Goal: Complete application form

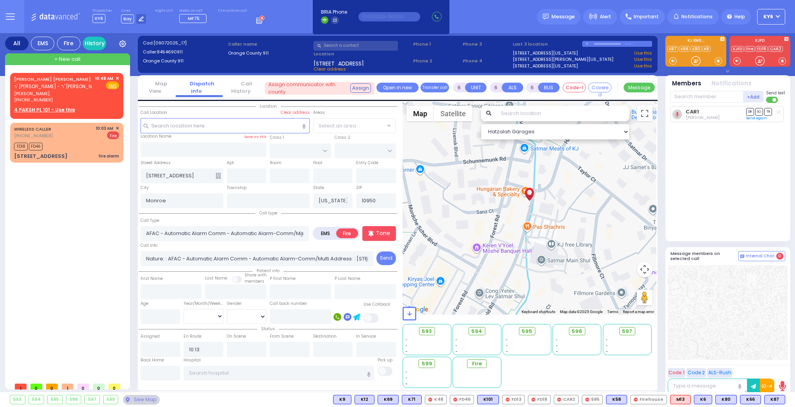
select select
drag, startPoint x: 55, startPoint y: 97, endPoint x: 60, endPoint y: 96, distance: 5.6
click at [60, 96] on span at bounding box center [57, 99] width 7 height 6
type input "8459073856"
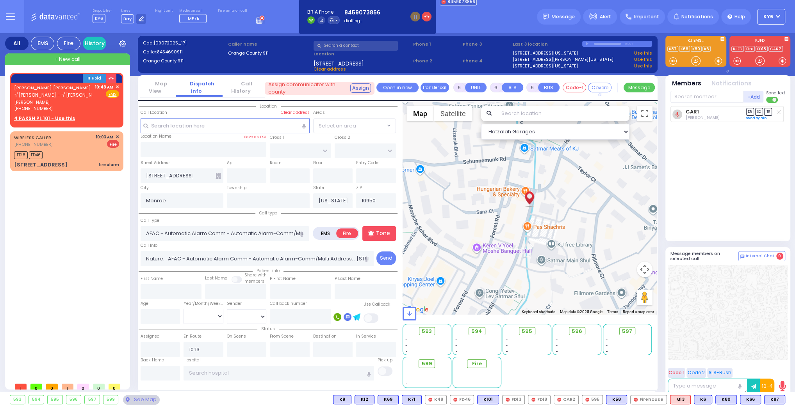
click at [304, 181] on div "Street Address [STREET_ADDRESS] Entry Code" at bounding box center [268, 171] width 259 height 25
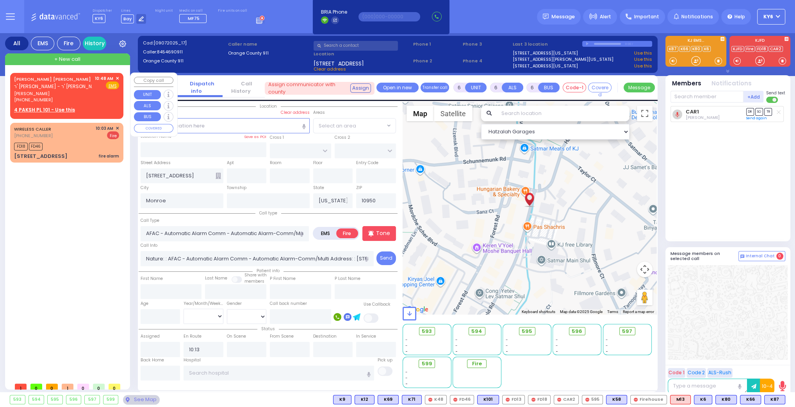
click at [119, 76] on span "✕" at bounding box center [118, 78] width 4 height 7
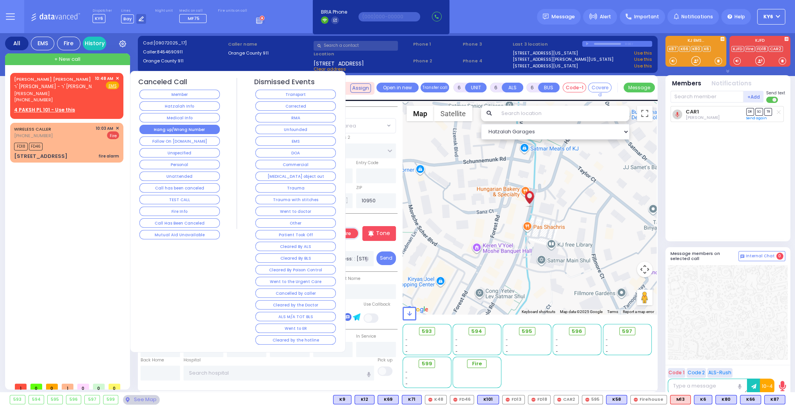
click at [169, 126] on button "Hang up/Wrong Number" at bounding box center [179, 129] width 80 height 9
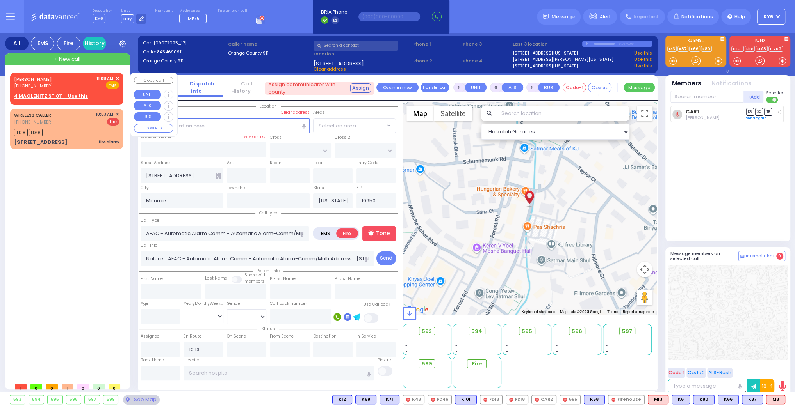
click at [114, 76] on div "11:08 AM ✕" at bounding box center [107, 78] width 23 height 7
type input "2"
type input "1"
select select
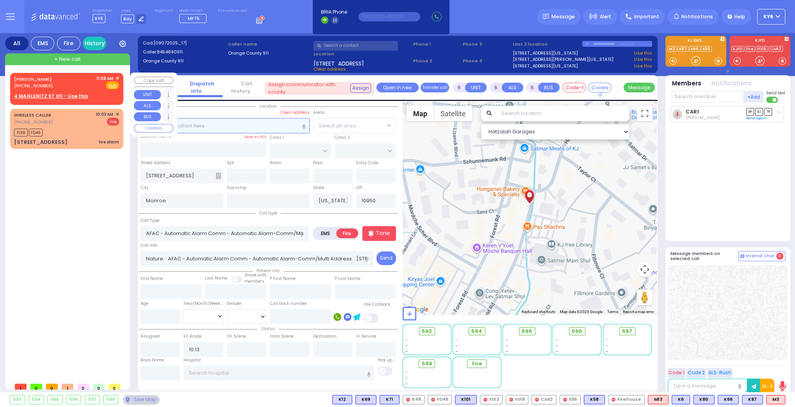
radio input "true"
type input "GEDALYE"
type input "[PERSON_NAME]"
select select
type input "11:08"
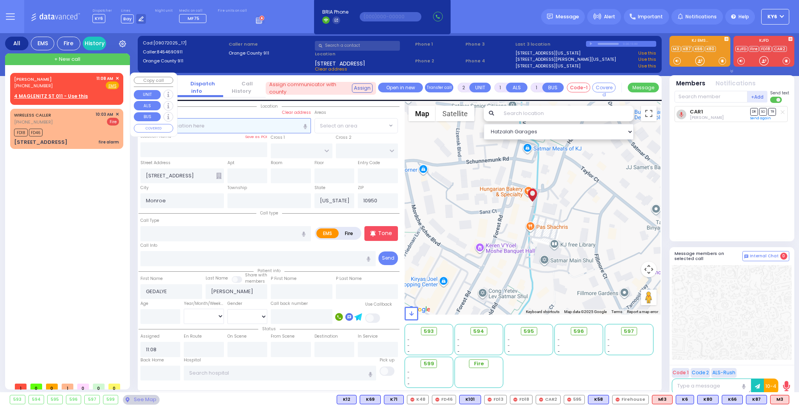
select select "Hatzalah Garages"
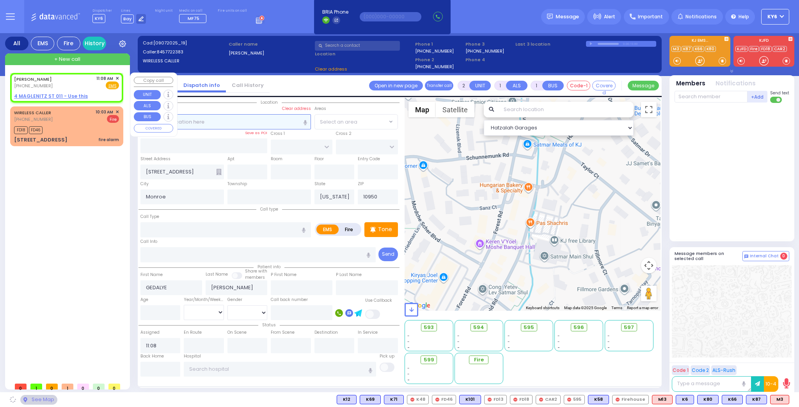
select select
radio input "true"
select select
select select "Hatzalah Garages"
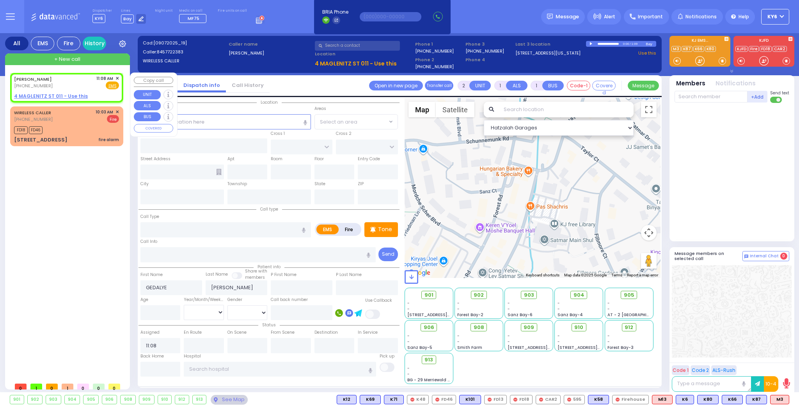
click at [117, 76] on span "✕" at bounding box center [118, 78] width 4 height 7
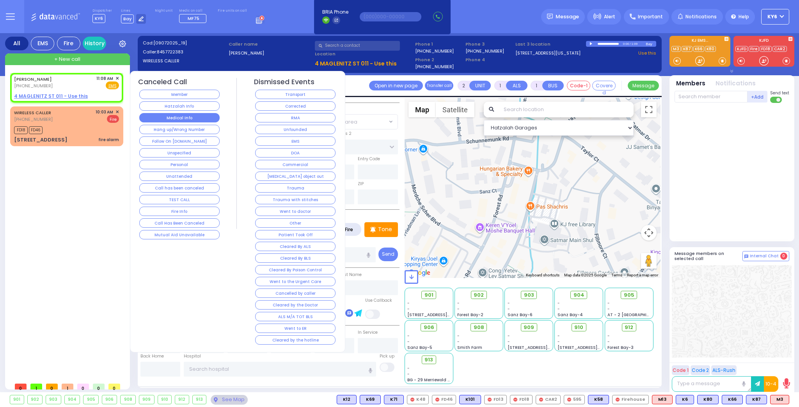
click at [157, 115] on button "Medical Info" at bounding box center [179, 117] width 80 height 9
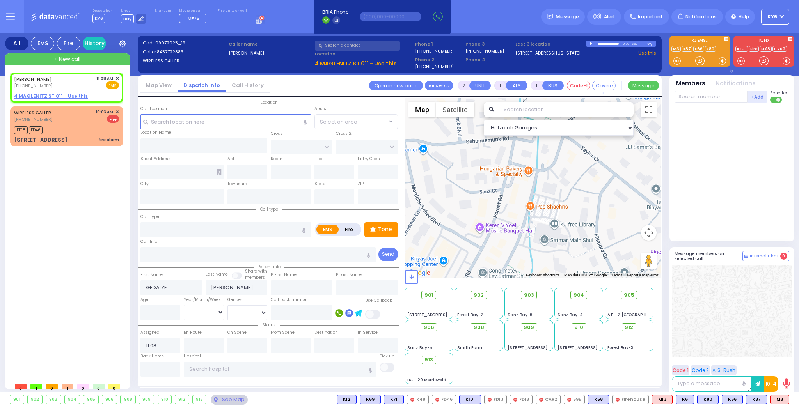
select select
radio input "true"
select select
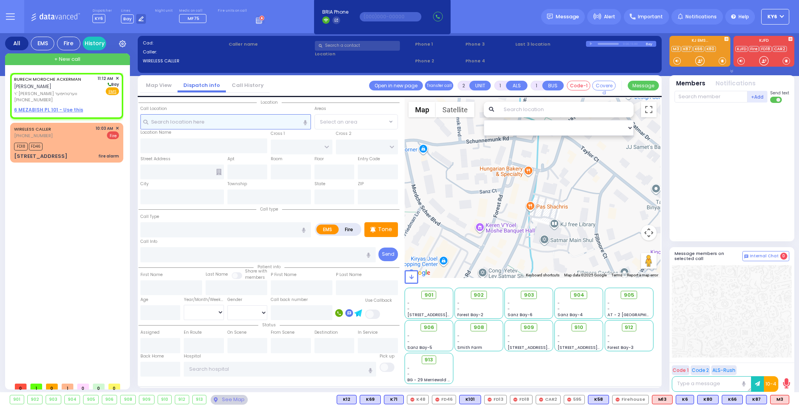
select select
radio input "true"
type input "[PERSON_NAME]"
select select
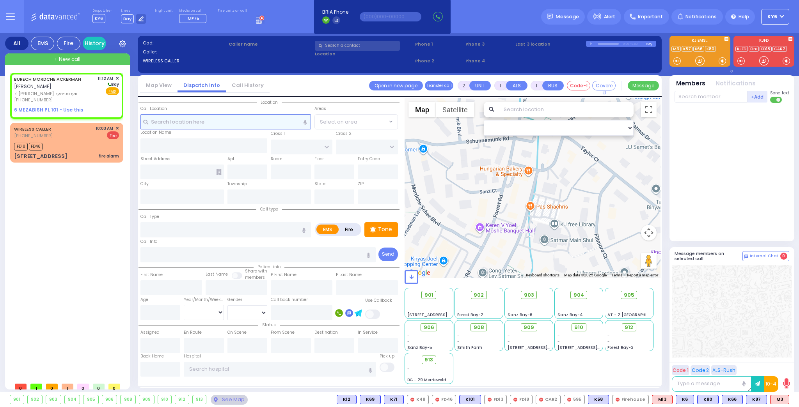
type input "11:12"
select select "Hatzalah Garages"
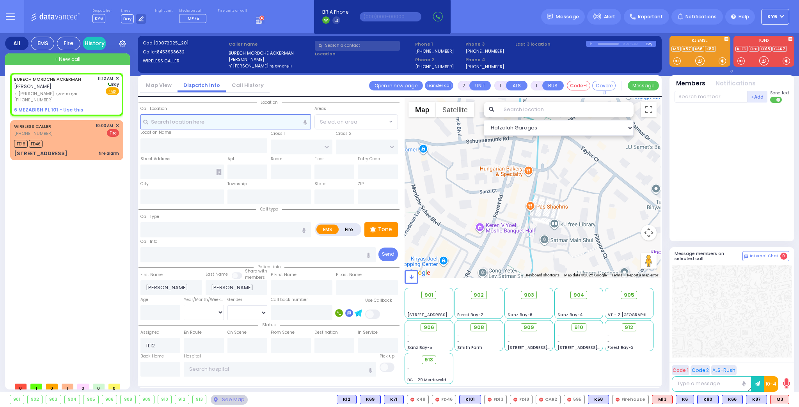
select select
radio input "true"
select select
select select "Hatzalah Garages"
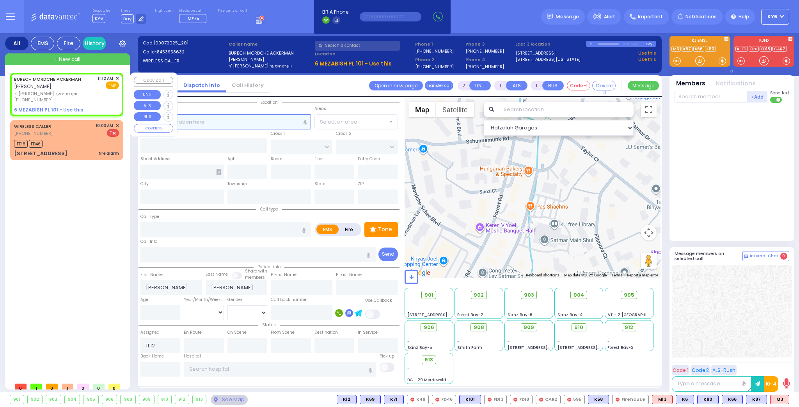
select select
radio input "true"
select select
select select "Hatzalah Garages"
click at [120, 76] on div "[PERSON_NAME] [PERSON_NAME] ר' [PERSON_NAME] - ר' [PERSON_NAME] ווערטהיימער [PH…" at bounding box center [67, 94] width 110 height 41
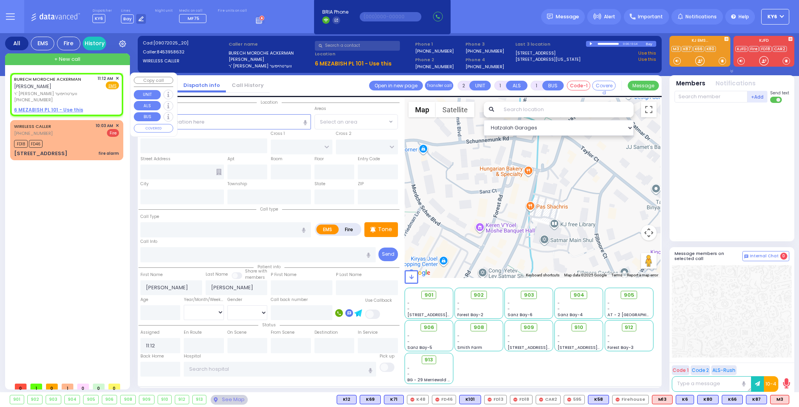
select select
radio input "true"
select select
select select "Hatzalah Garages"
click at [117, 74] on div "[PERSON_NAME] [PERSON_NAME] ר' [PERSON_NAME] - ר' [PERSON_NAME] ווערטהיימער [PH…" at bounding box center [67, 94] width 110 height 41
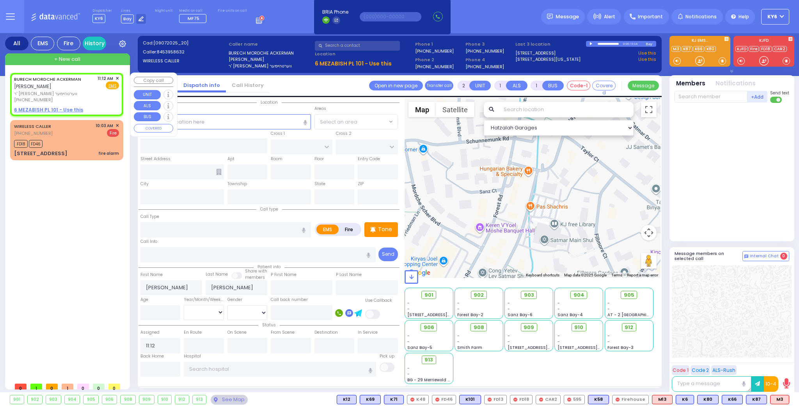
select select
radio input "true"
select select
select select "Hatzalah Garages"
click at [116, 76] on span "✕" at bounding box center [118, 78] width 4 height 7
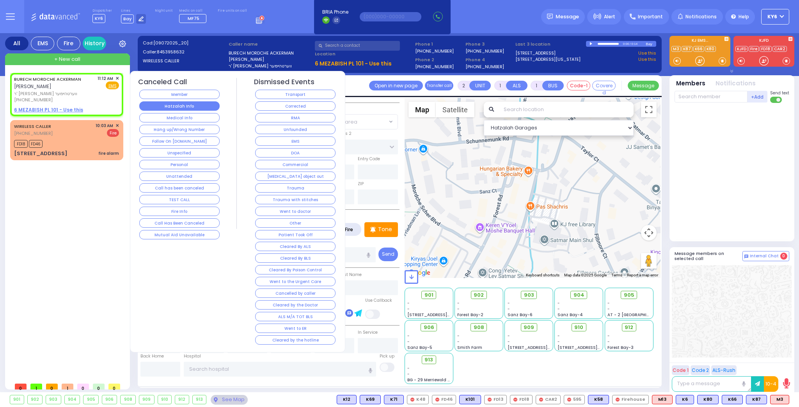
click at [203, 103] on button "Hatzalah Info" at bounding box center [179, 105] width 80 height 9
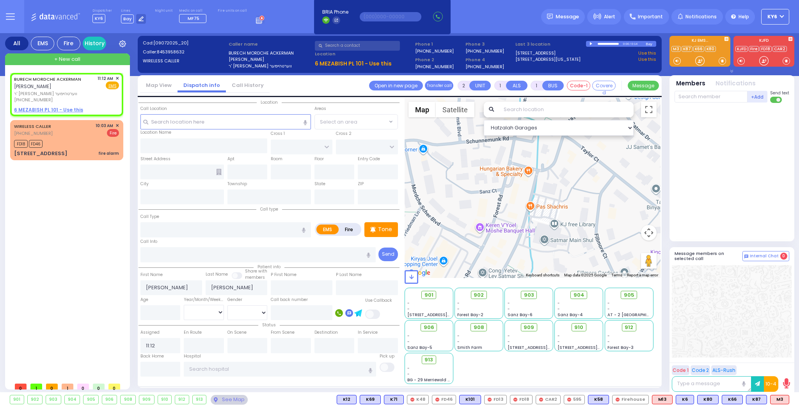
select select
radio input "true"
select select
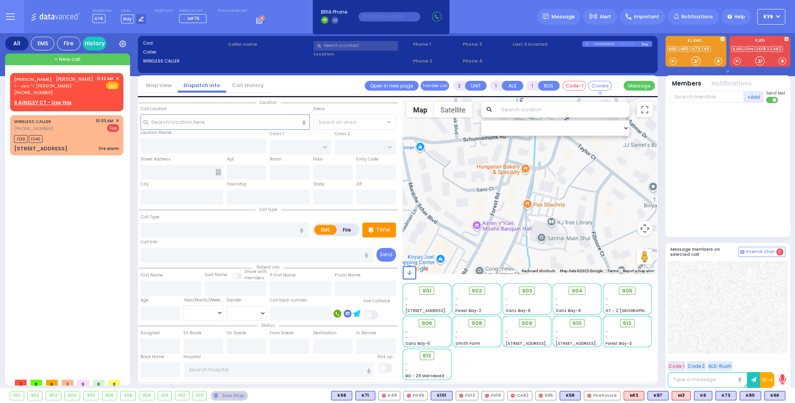
click at [782, 14] on button "KY6" at bounding box center [771, 17] width 28 height 16
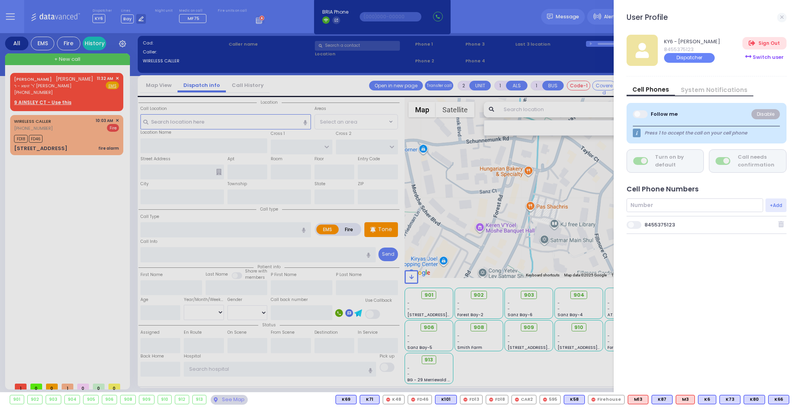
click at [765, 56] on div "Switch user" at bounding box center [765, 57] width 44 height 13
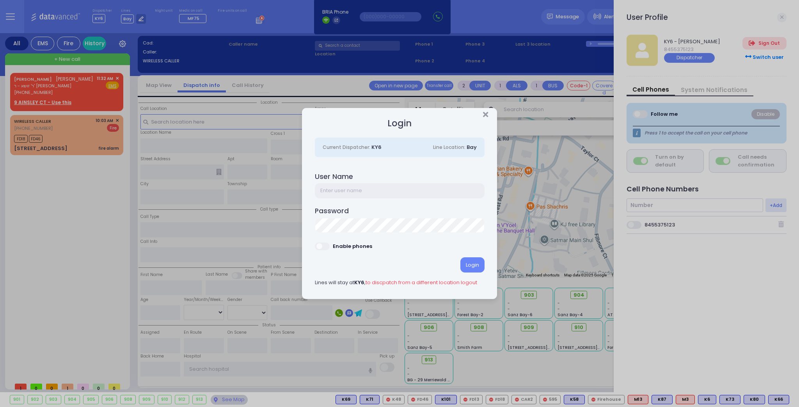
click at [355, 190] on input "text" at bounding box center [400, 190] width 170 height 15
type input "ky39"
